Goal: Information Seeking & Learning: Learn about a topic

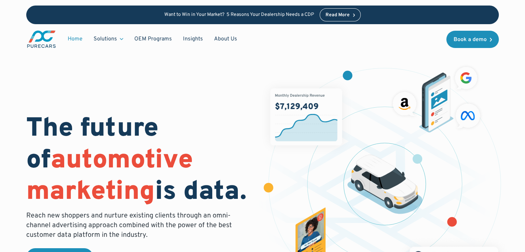
click at [1, 69] on div "The future of automotive marketing is data. Reach new shoppers and nurture exis…" at bounding box center [262, 179] width 525 height 330
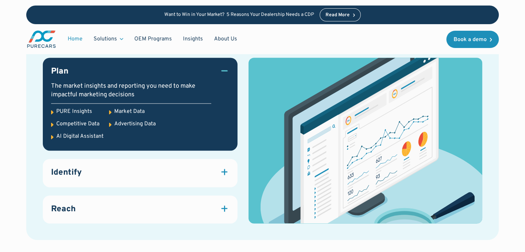
scroll to position [967, 0]
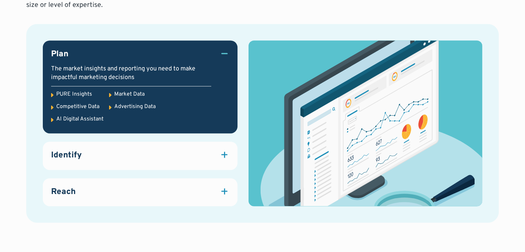
click at [225, 150] on div at bounding box center [225, 155] width 10 height 10
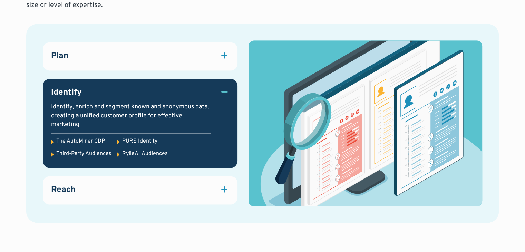
click at [221, 184] on div at bounding box center [225, 189] width 10 height 10
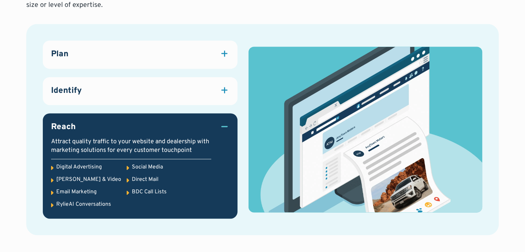
click at [210, 49] on div "Plan" at bounding box center [140, 55] width 178 height 12
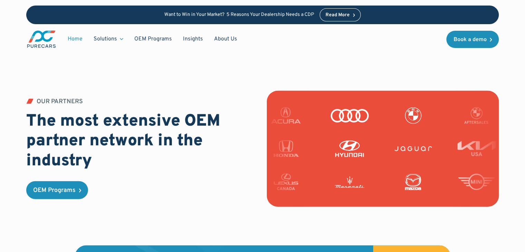
scroll to position [1695, 0]
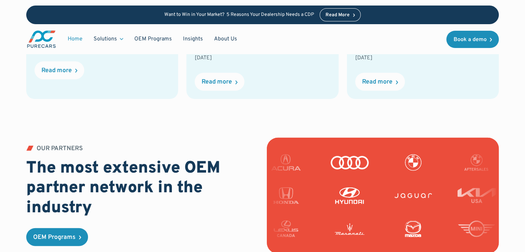
drag, startPoint x: 0, startPoint y: 128, endPoint x: 4, endPoint y: 128, distance: 3.8
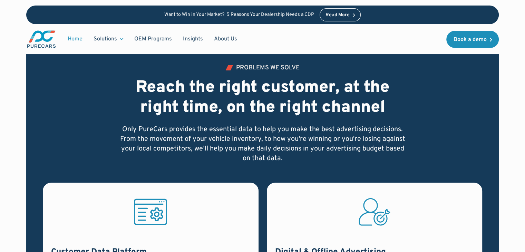
scroll to position [314, 0]
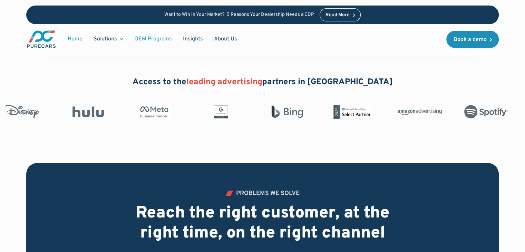
click at [146, 35] on link "OEM Programs" at bounding box center [153, 38] width 49 height 13
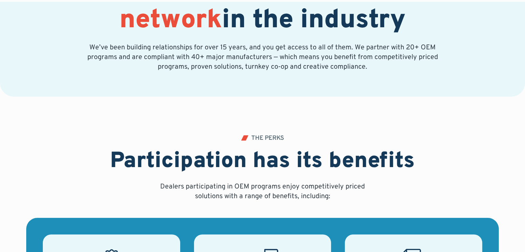
scroll to position [173, 0]
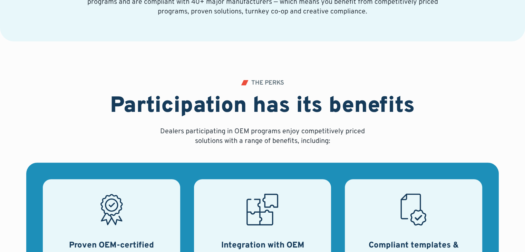
drag, startPoint x: 0, startPoint y: 49, endPoint x: 0, endPoint y: 55, distance: 5.9
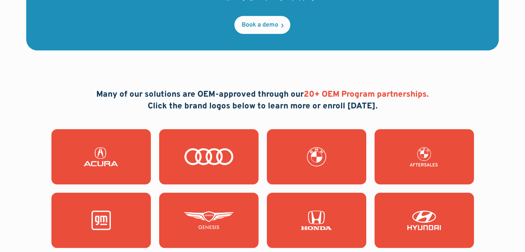
scroll to position [621, 0]
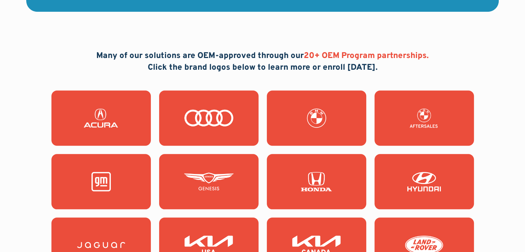
click at [323, 172] on img at bounding box center [317, 181] width 50 height 19
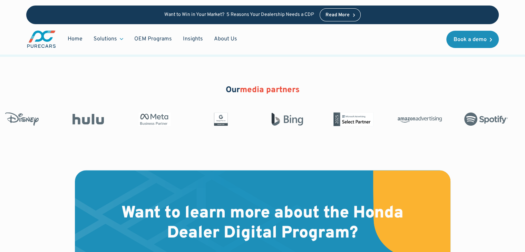
scroll to position [1381, 0]
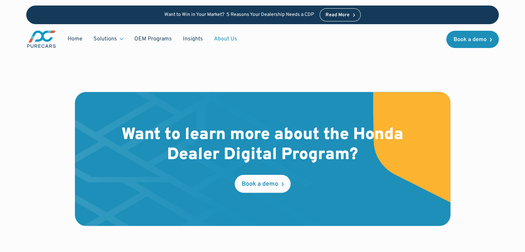
click at [232, 38] on link "About Us" at bounding box center [226, 38] width 34 height 13
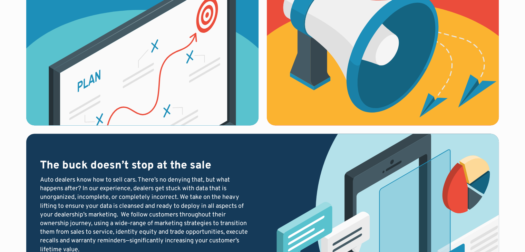
scroll to position [1036, 0]
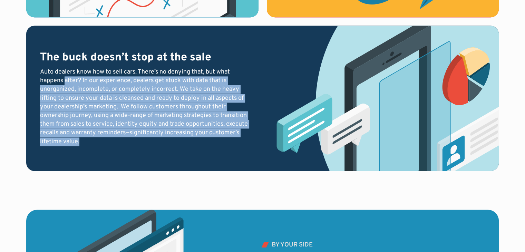
drag, startPoint x: 117, startPoint y: 127, endPoint x: 65, endPoint y: 68, distance: 78.2
click at [65, 68] on div "Auto dealers know how to sell cars. There’s no denying that, but what happens a…" at bounding box center [145, 107] width 211 height 78
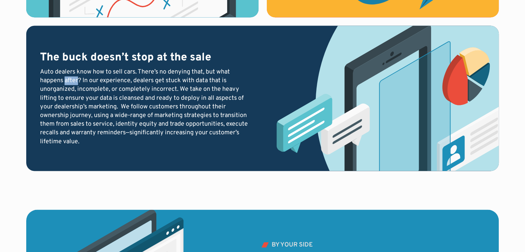
click at [65, 68] on div "Auto dealers know how to sell cars. There’s no denying that, but what happens a…" at bounding box center [145, 107] width 211 height 78
click at [167, 69] on div "Auto dealers know how to sell cars. There’s no denying that, but what happens a…" at bounding box center [145, 107] width 211 height 78
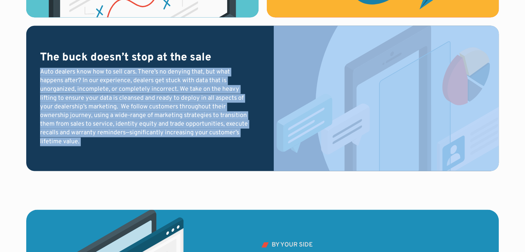
click at [167, 69] on div "Auto dealers know how to sell cars. There’s no denying that, but what happens a…" at bounding box center [145, 107] width 211 height 78
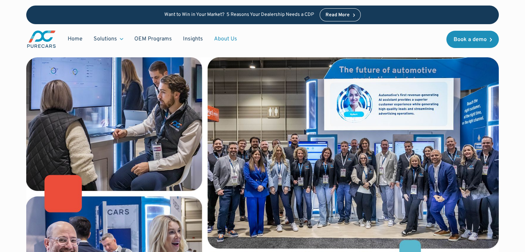
scroll to position [0, 0]
